Goal: Task Accomplishment & Management: Use online tool/utility

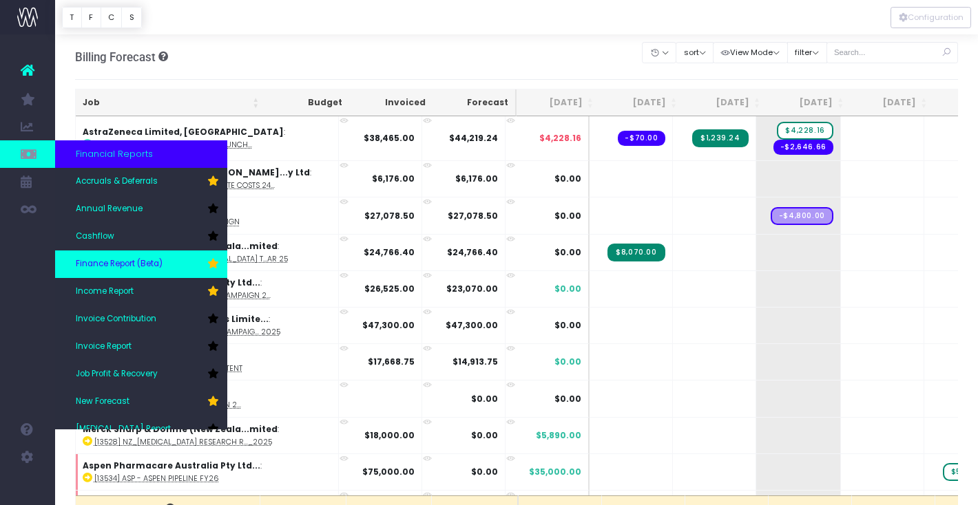
click at [129, 260] on span "Finance Report (Beta)" at bounding box center [119, 264] width 87 height 12
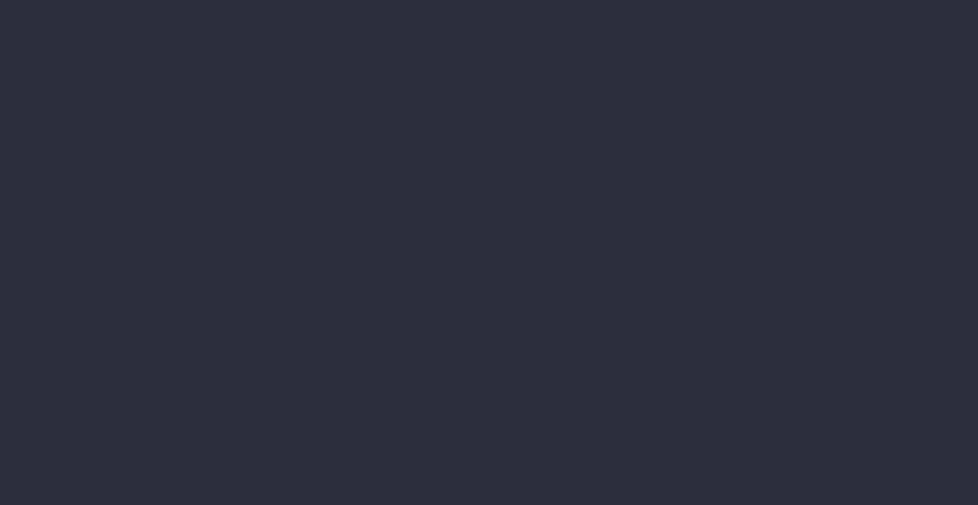
select select "finances"
select select "job"
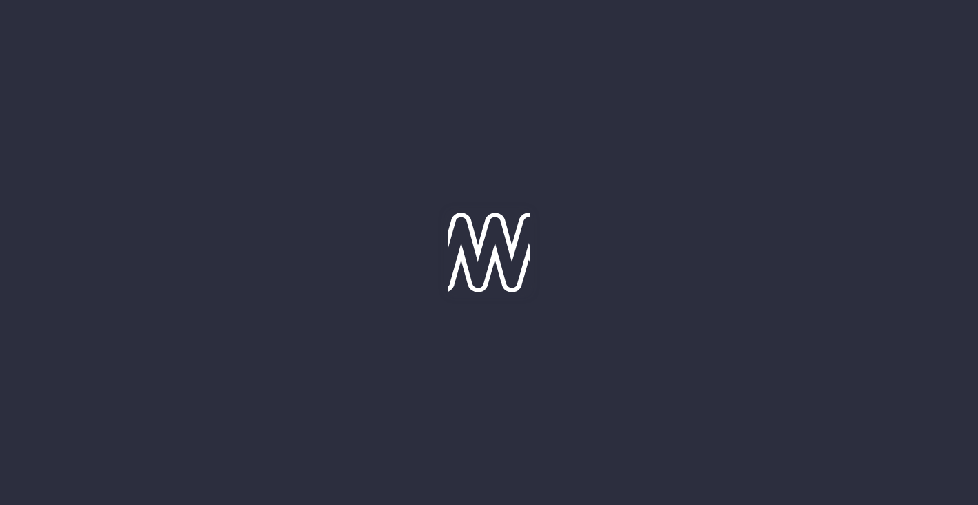
select select "revrec"
